Goal: Task Accomplishment & Management: Use online tool/utility

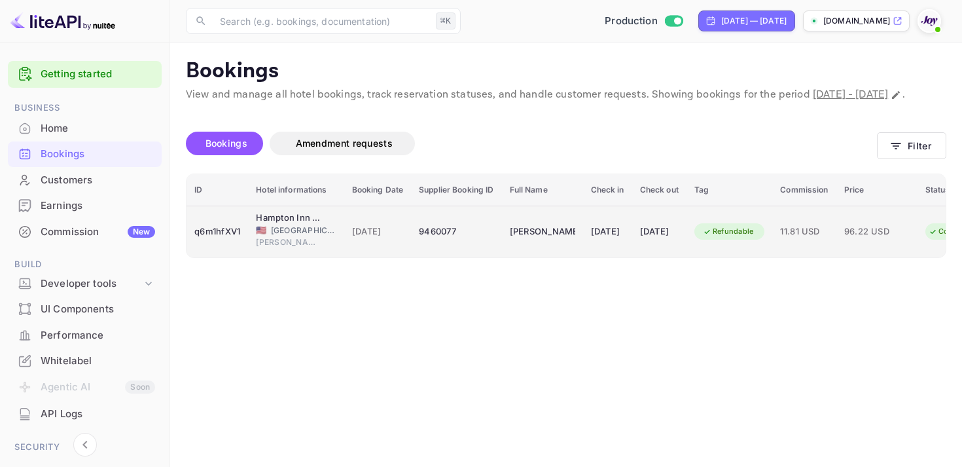
click at [810, 257] on td "11.81 USD" at bounding box center [803, 231] width 63 height 52
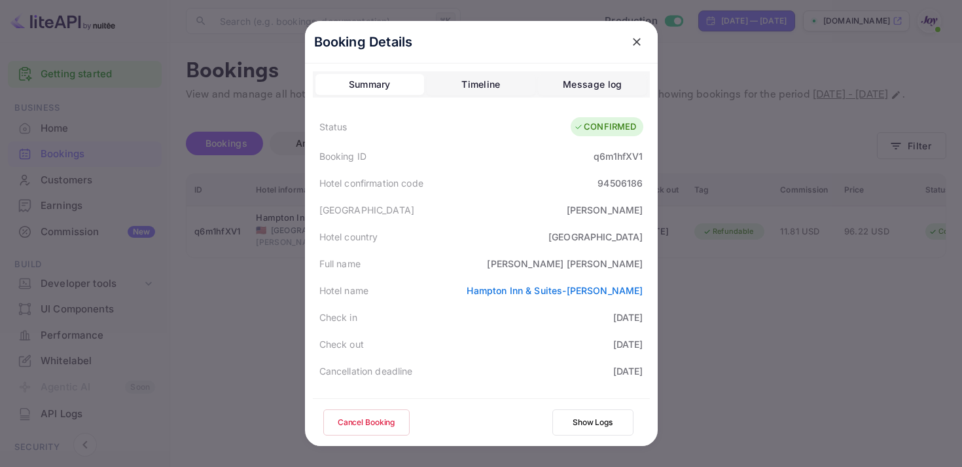
click at [632, 46] on icon "close" at bounding box center [636, 41] width 13 height 13
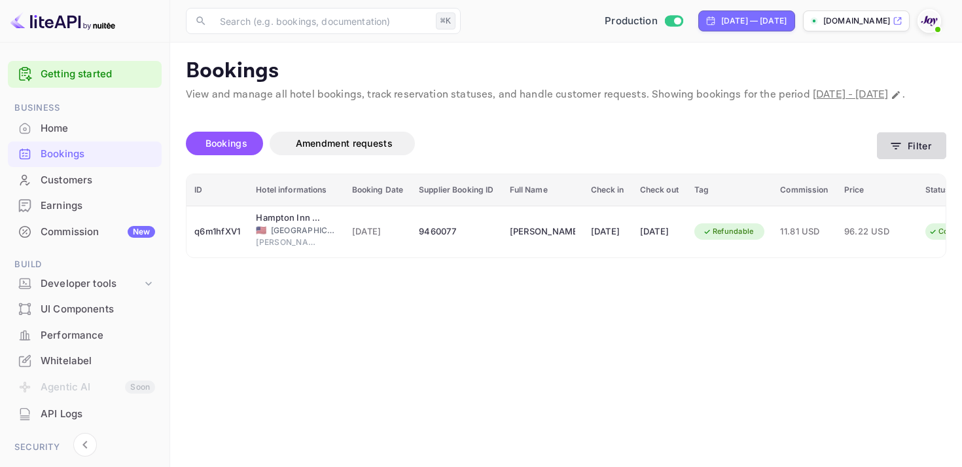
click at [894, 149] on icon "button" at bounding box center [896, 146] width 10 height 7
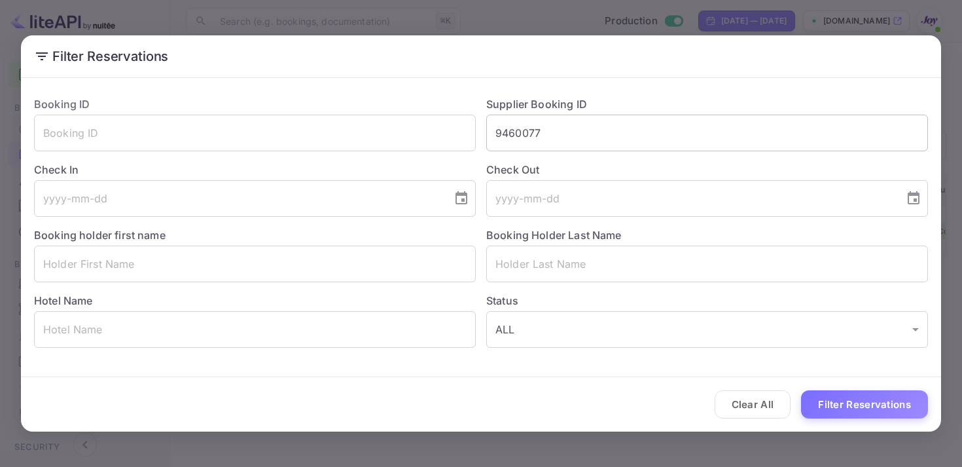
click at [511, 133] on input "9460077" at bounding box center [707, 133] width 442 height 37
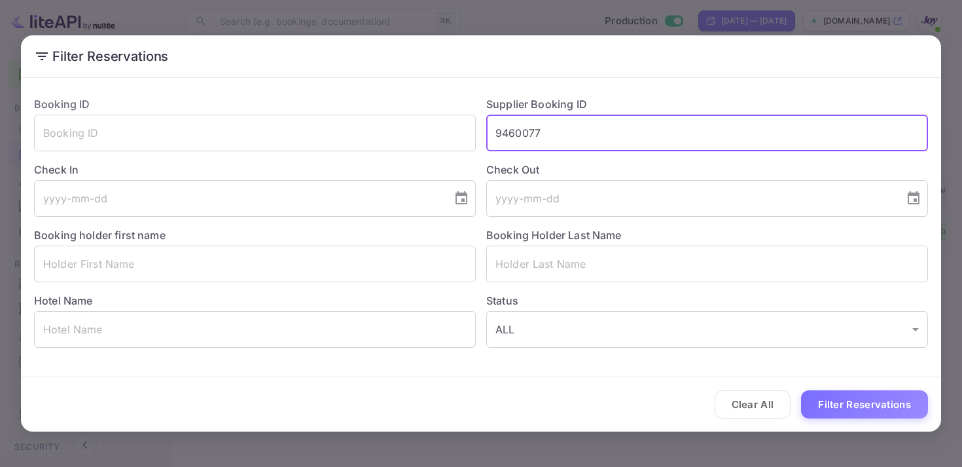
click at [511, 133] on input "9460077" at bounding box center [707, 133] width 442 height 37
click at [853, 417] on button "Filter Reservations" at bounding box center [864, 404] width 127 height 28
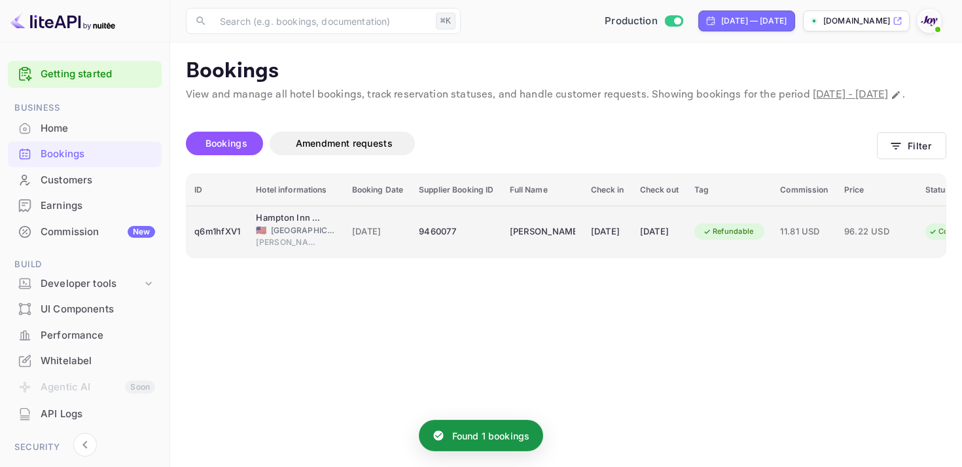
click at [618, 236] on td "[DATE]" at bounding box center [607, 231] width 49 height 52
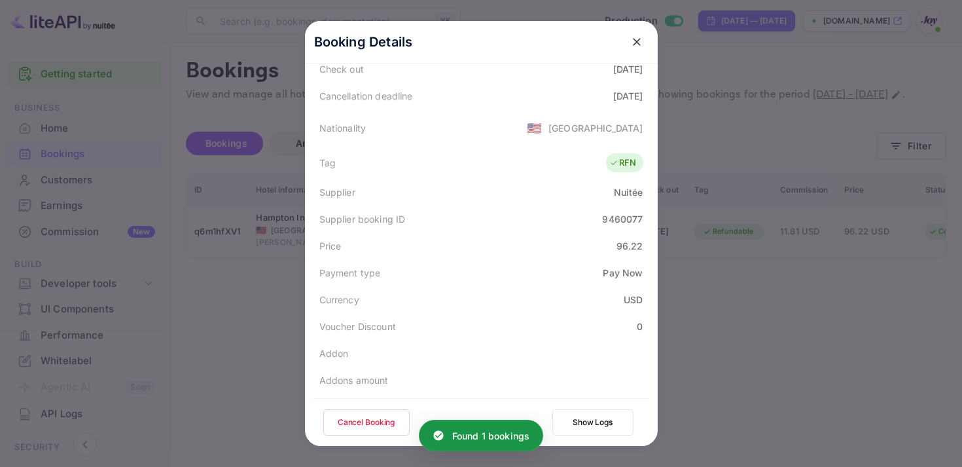
scroll to position [380, 0]
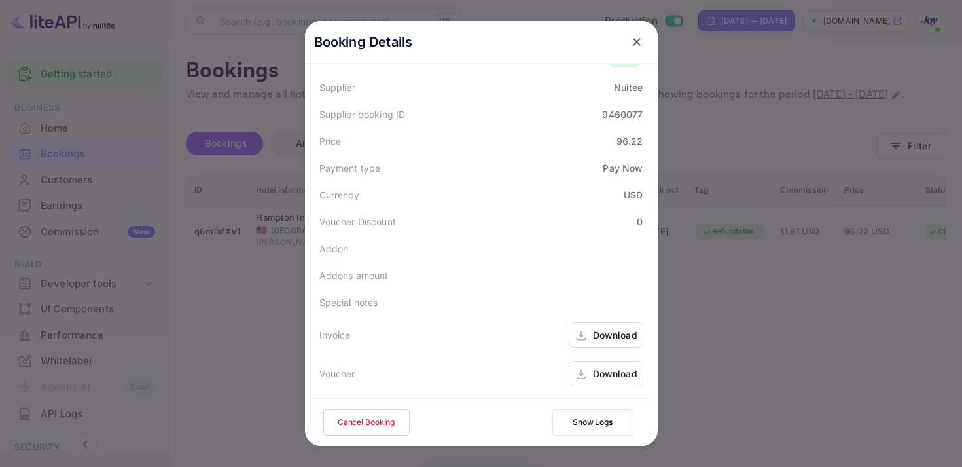
click at [609, 333] on div "Download" at bounding box center [615, 335] width 44 height 14
click at [593, 372] on div "Download" at bounding box center [615, 373] width 44 height 14
